Goal: Obtain resource: Download file/media

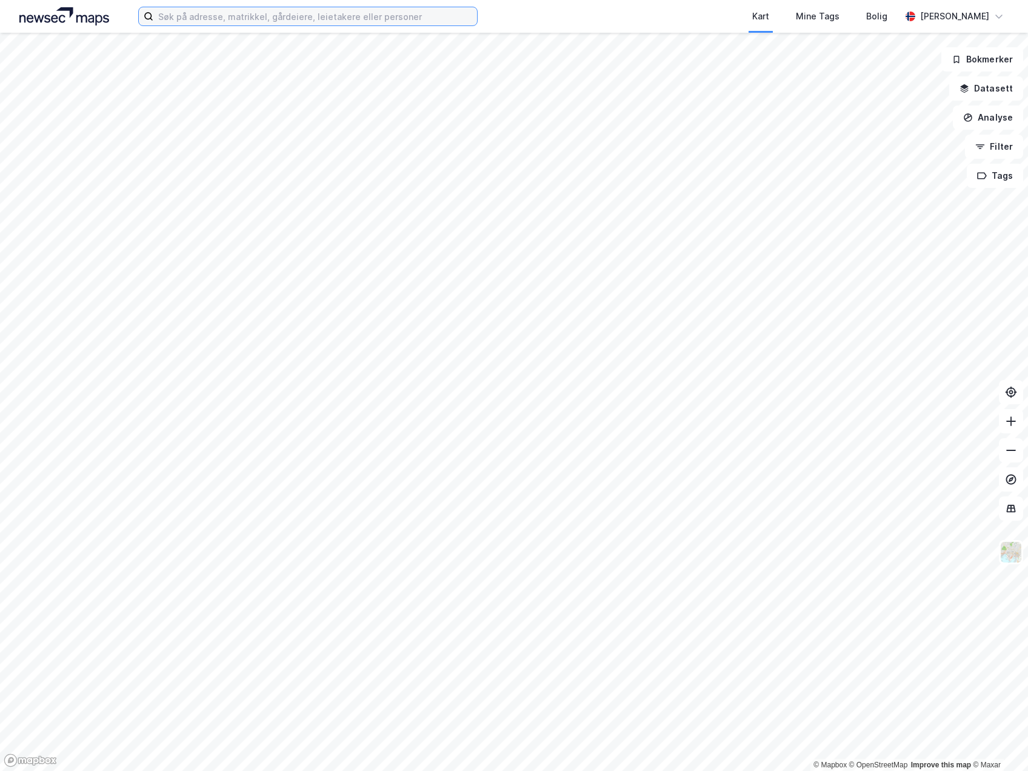
click at [252, 16] on input at bounding box center [315, 16] width 324 height 18
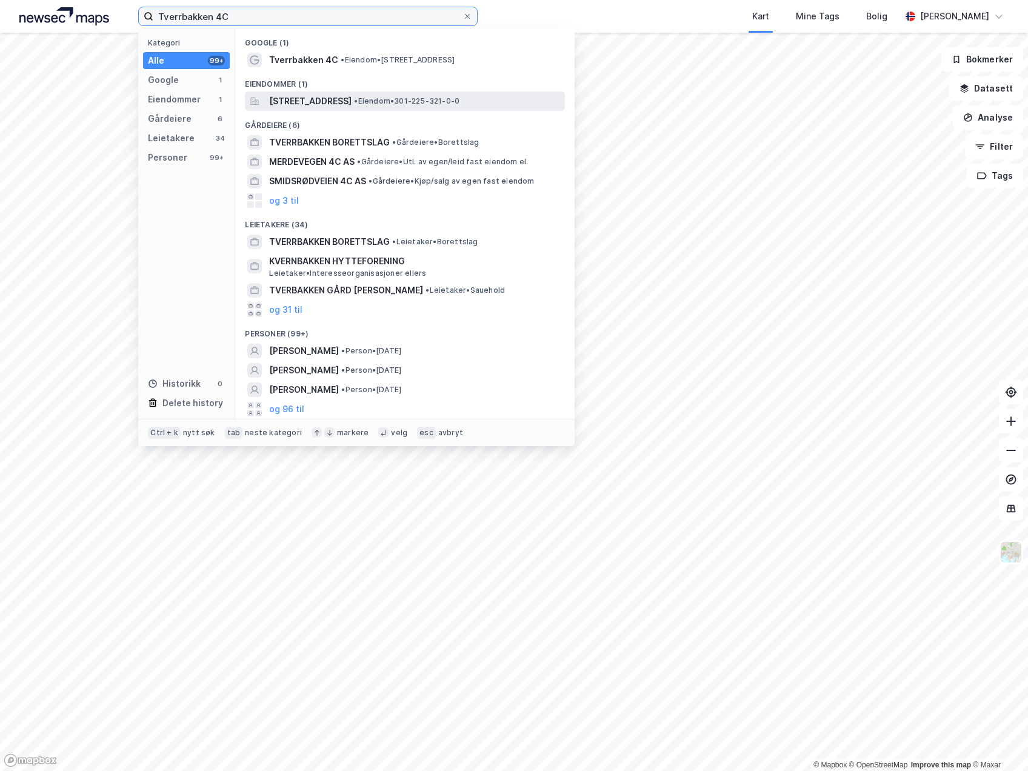
type input "Tverrbakken 4C"
click at [298, 101] on span "Tverrbakken 4C, 0475, OSLO, OSLO" at bounding box center [310, 101] width 82 height 15
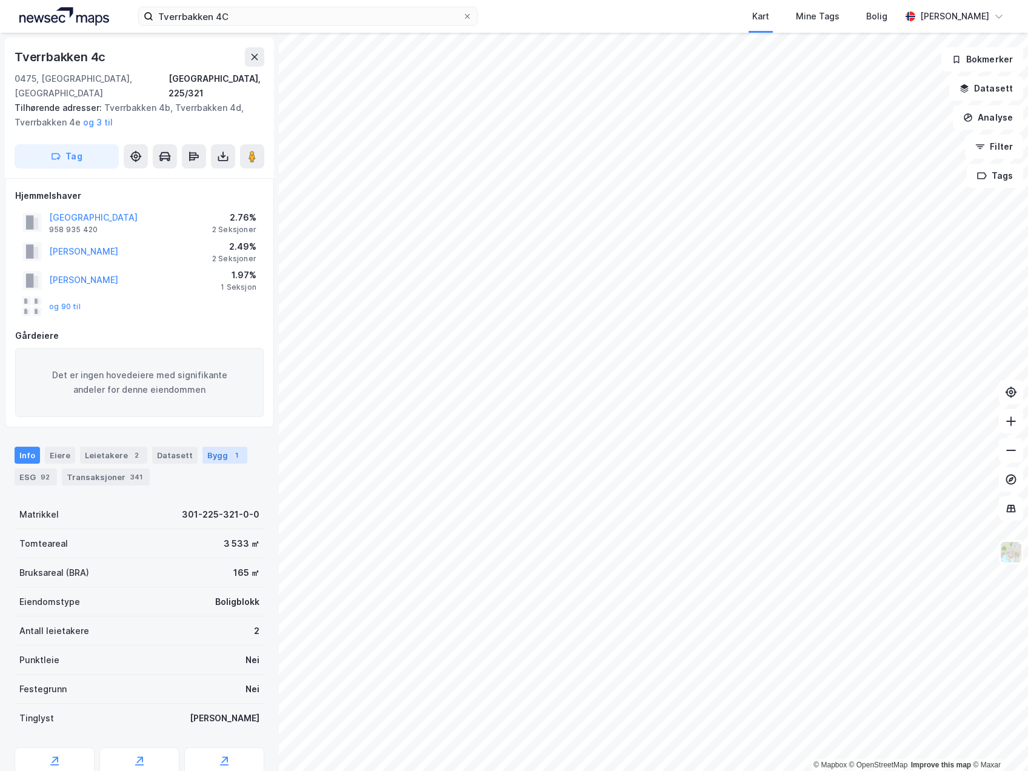
click at [205, 447] on div "Bygg 1" at bounding box center [224, 455] width 45 height 17
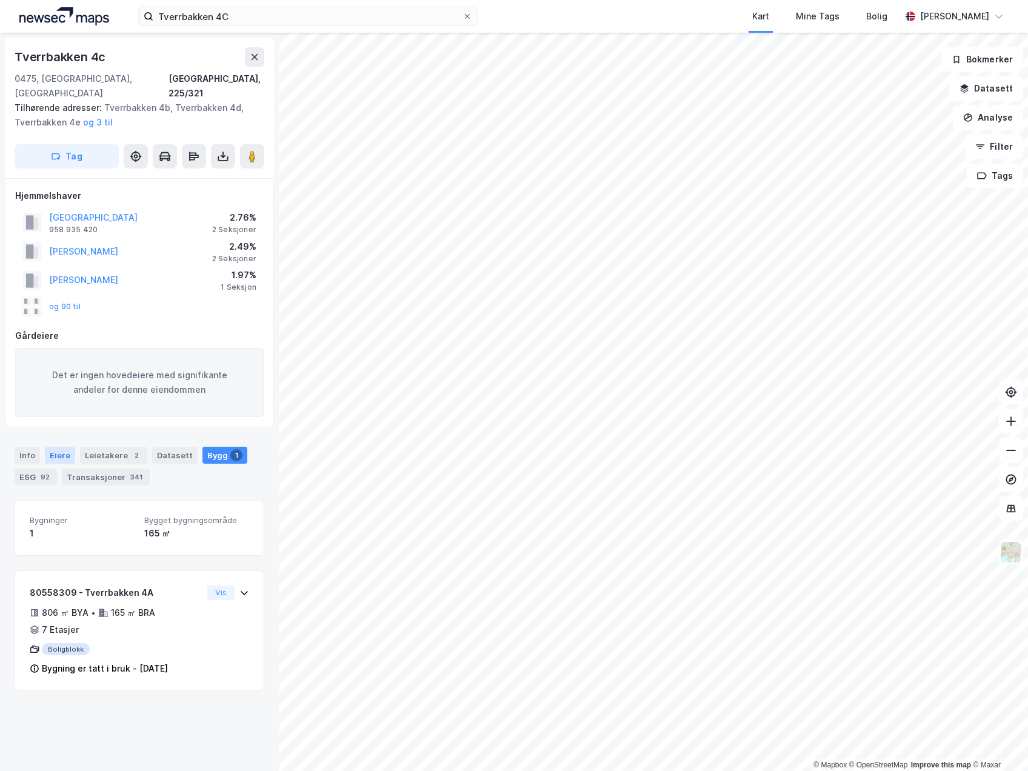
click at [64, 447] on div "Eiere" at bounding box center [60, 455] width 30 height 17
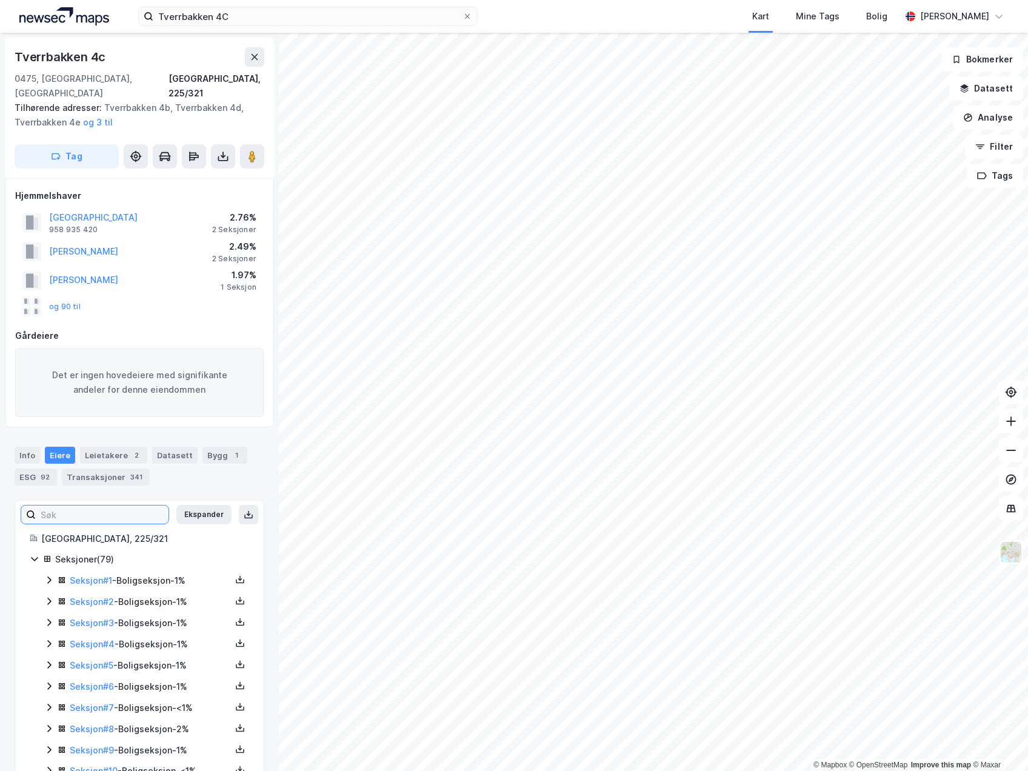
click at [120, 505] on input at bounding box center [102, 514] width 133 height 18
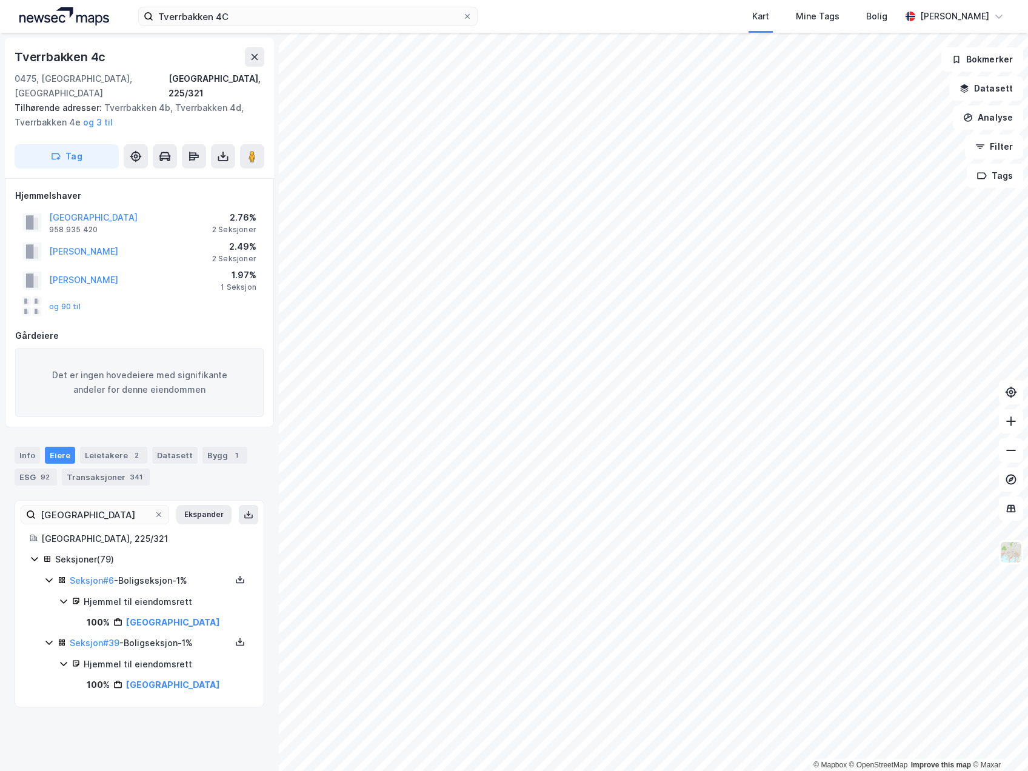
click at [139, 573] on div "Seksjon # 6 - Boligseksjon - 1%" at bounding box center [150, 580] width 161 height 15
click at [139, 573] on div "Seksjon # 39 - Boligseksjon - 1%" at bounding box center [150, 580] width 161 height 15
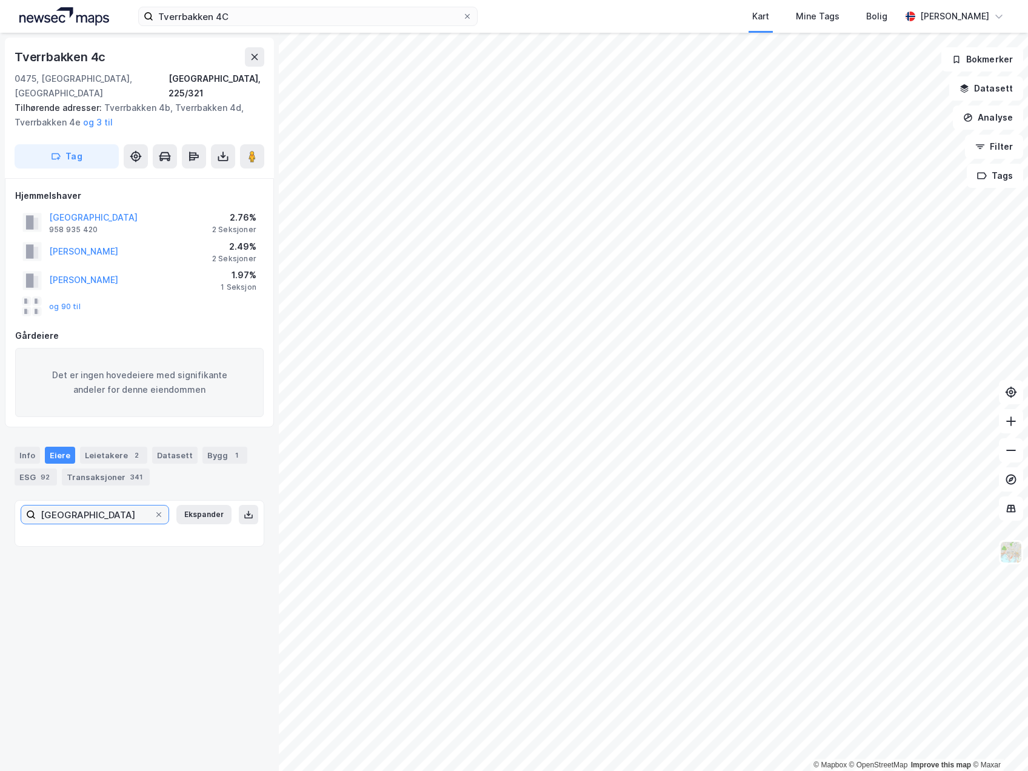
click at [112, 505] on input "Oslo" at bounding box center [95, 514] width 118 height 18
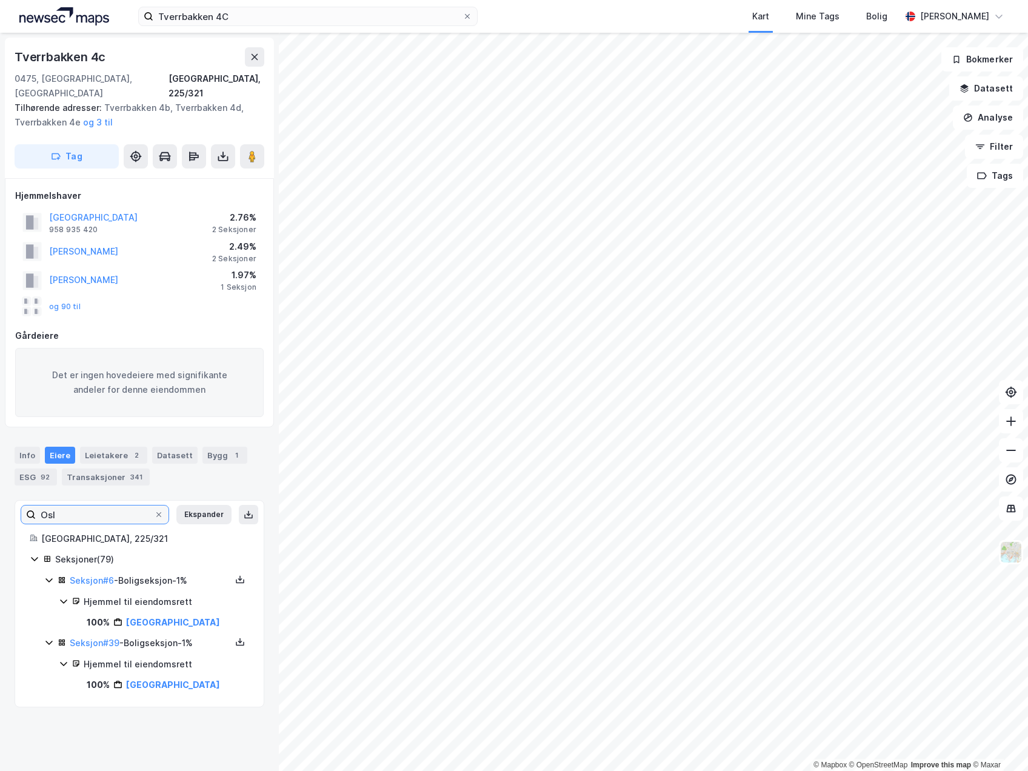
type input "Oslo"
click at [107, 575] on link "Seksjon # 6" at bounding box center [92, 580] width 44 height 10
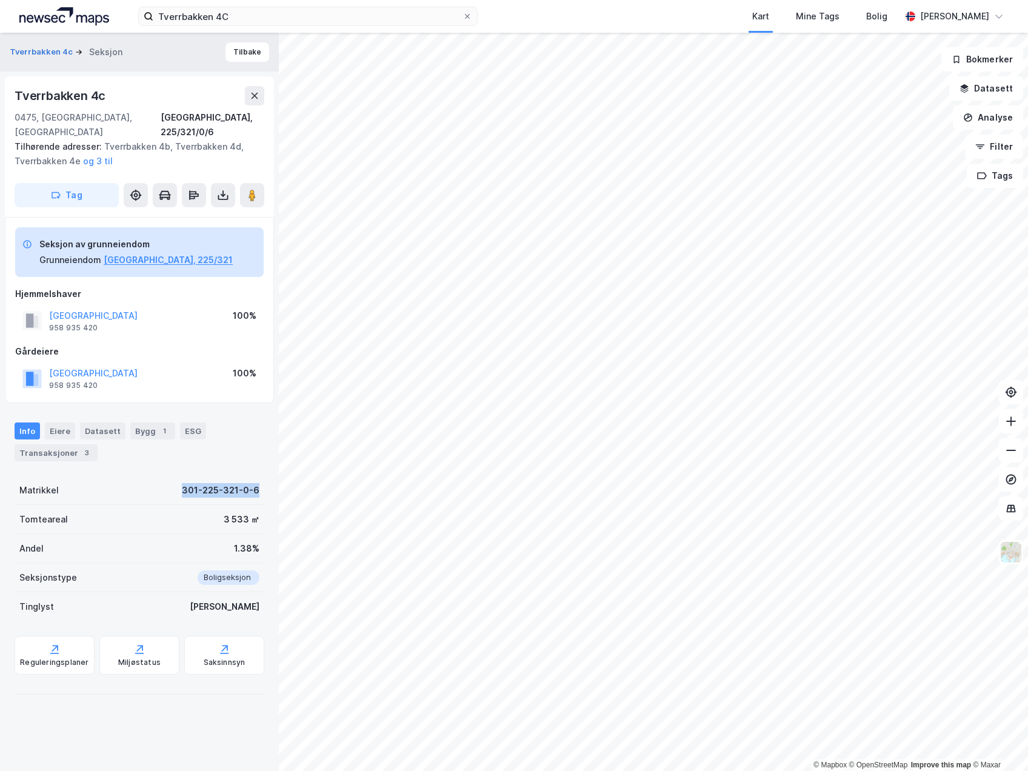
drag, startPoint x: 162, startPoint y: 469, endPoint x: 267, endPoint y: 469, distance: 104.2
click at [267, 469] on div "Tverrbakken 4c Seksjon Tilbake Tverrbakken 4c 0475, Oslo, Oslo Oslo, 225/321/0/…" at bounding box center [139, 402] width 279 height 738
copy div "301-225-321-0-6"
click at [100, 594] on div "Tinglyst Ja" at bounding box center [140, 606] width 250 height 29
click at [233, 512] on div "3 533 ㎡" at bounding box center [242, 519] width 36 height 15
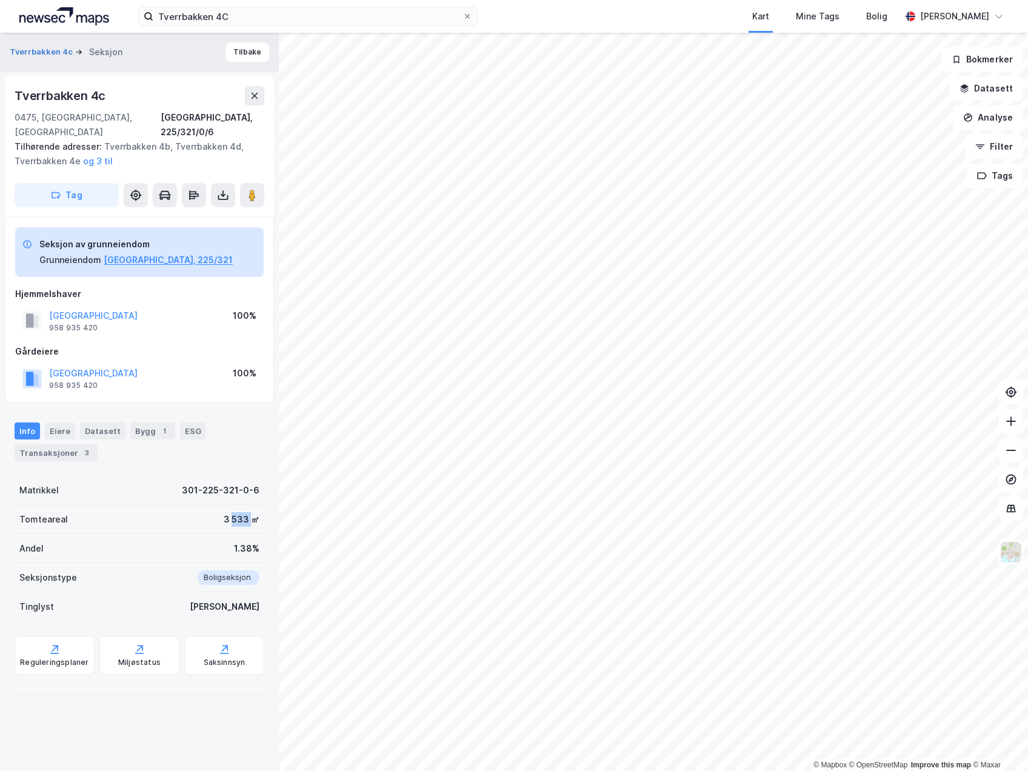
click at [233, 512] on div "3 533 ㎡" at bounding box center [242, 519] width 36 height 15
click at [144, 422] on div "Bygg 1" at bounding box center [152, 430] width 45 height 17
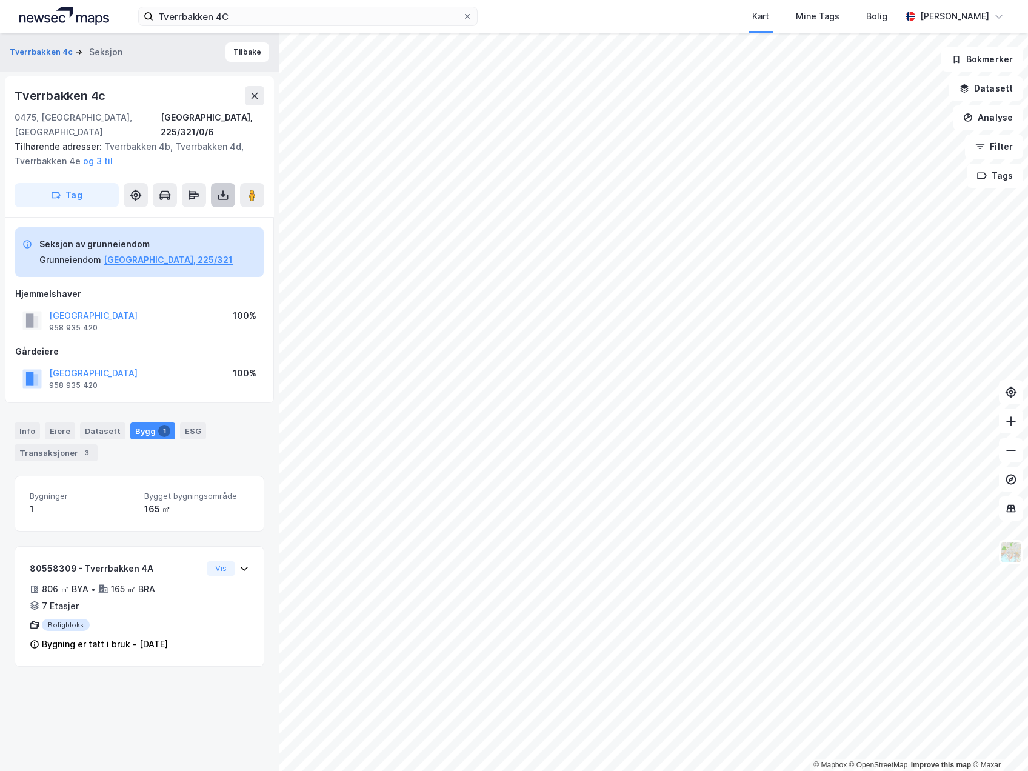
click at [216, 183] on button at bounding box center [223, 195] width 24 height 24
click at [198, 215] on div "Last ned grunnbok" at bounding box center [163, 220] width 70 height 10
